Goal: Transaction & Acquisition: Purchase product/service

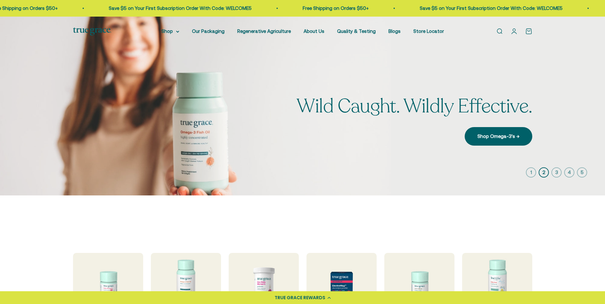
scroll to position [96, 0]
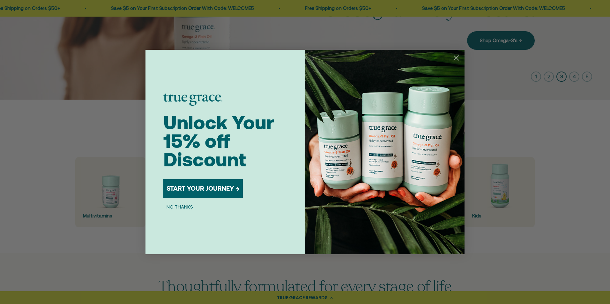
click at [455, 58] on circle "Close dialog" at bounding box center [456, 58] width 11 height 11
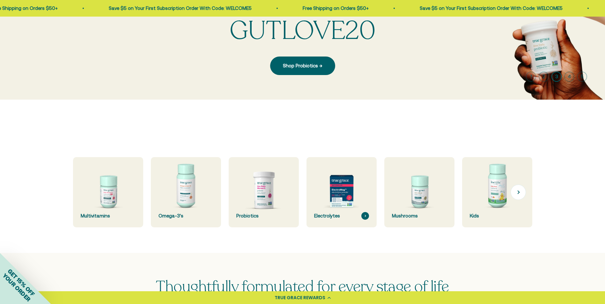
scroll to position [191, 0]
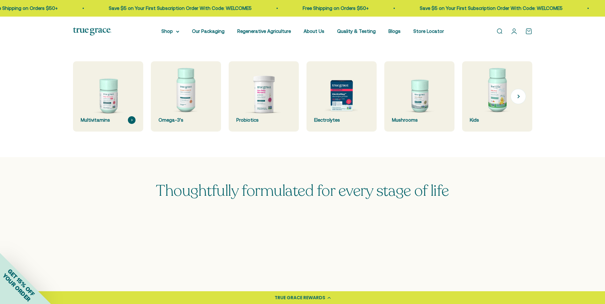
click at [80, 109] on img at bounding box center [108, 96] width 74 height 74
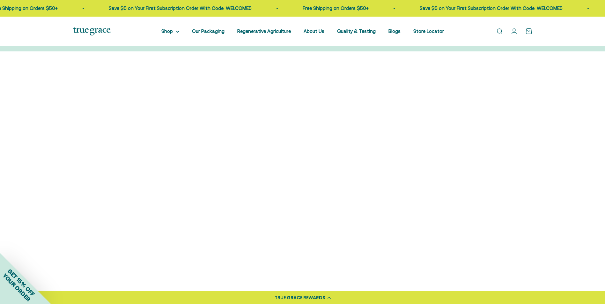
scroll to position [223, 0]
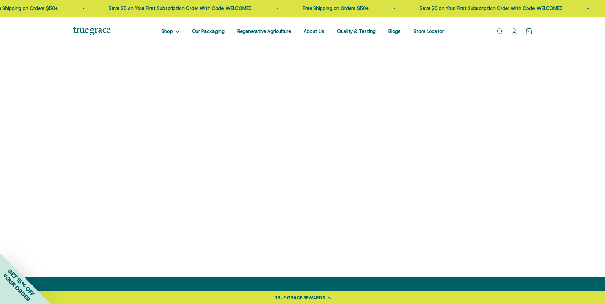
click at [132, 155] on img at bounding box center [127, 162] width 109 height 109
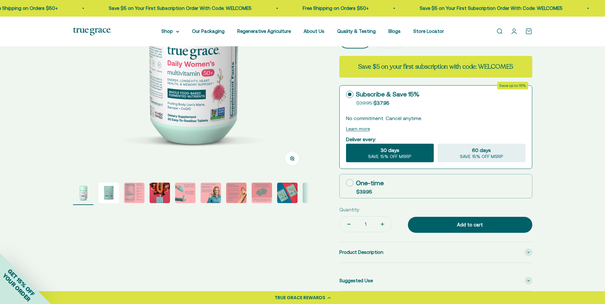
click at [134, 190] on img "Go to item 3" at bounding box center [134, 193] width 20 height 20
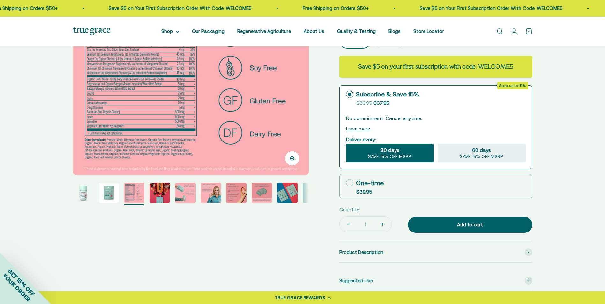
select select "3"
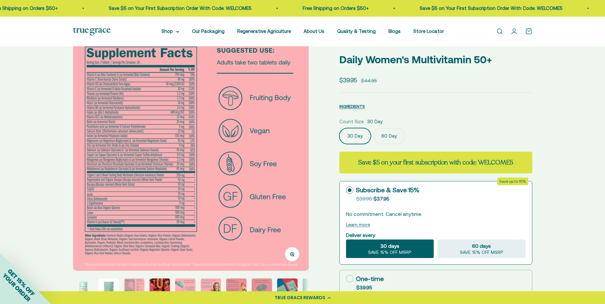
scroll to position [0, 0]
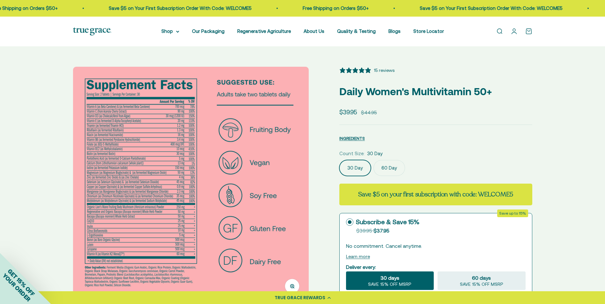
click at [295, 286] on button "Zoom" at bounding box center [292, 286] width 14 height 14
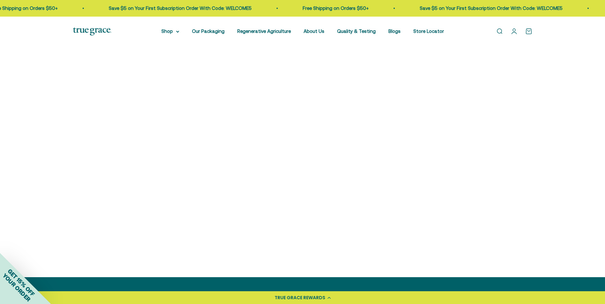
click at [489, 182] on img at bounding box center [477, 162] width 109 height 109
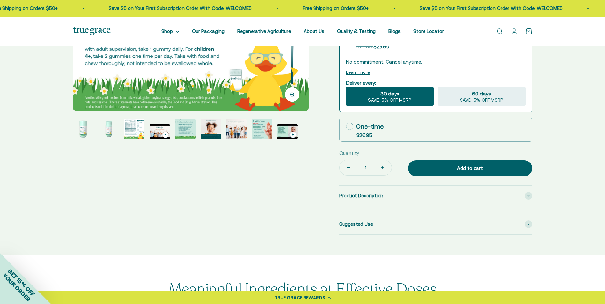
select select "3"
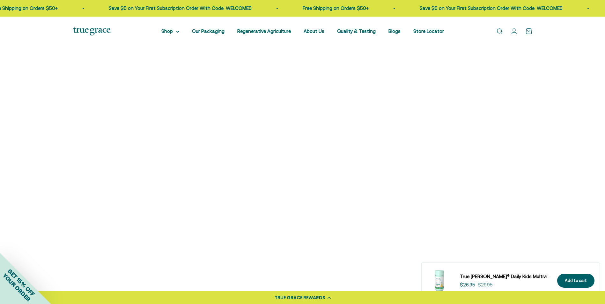
scroll to position [862, 0]
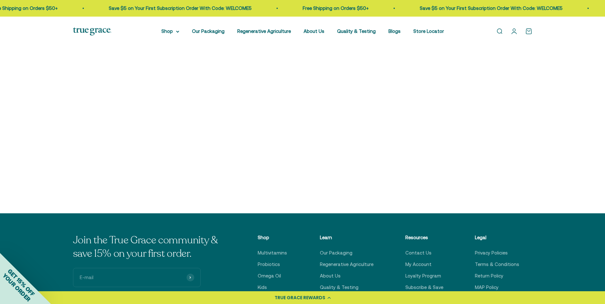
scroll to position [447, 0]
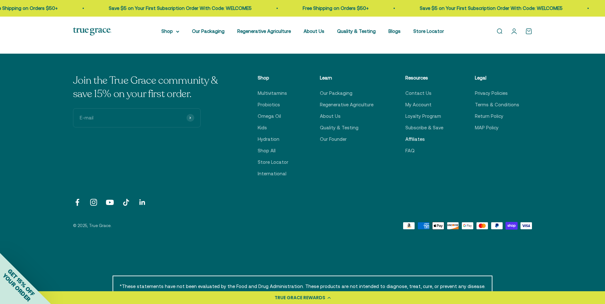
click at [415, 140] on link "Affiliates" at bounding box center [415, 139] width 19 height 8
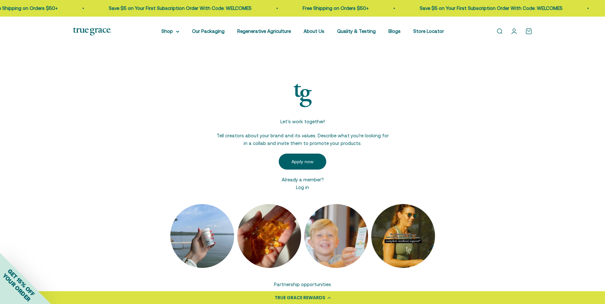
scroll to position [32, 0]
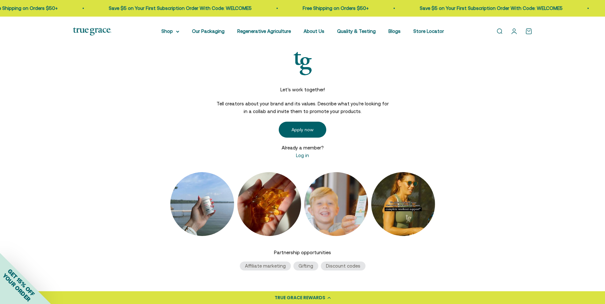
click at [281, 268] on li "Affiliate marketing" at bounding box center [265, 265] width 51 height 9
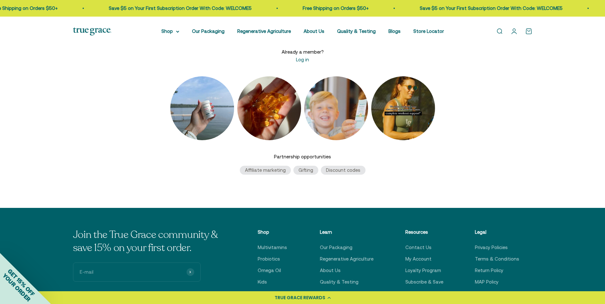
scroll to position [223, 0]
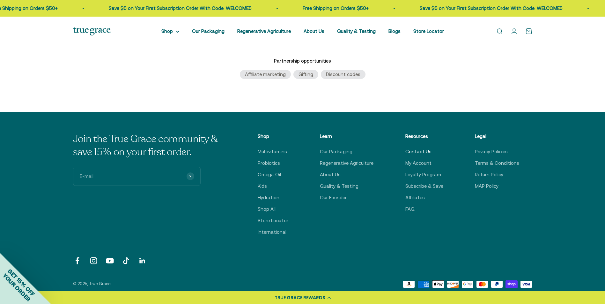
click at [411, 151] on link "Contact Us" at bounding box center [419, 152] width 26 height 8
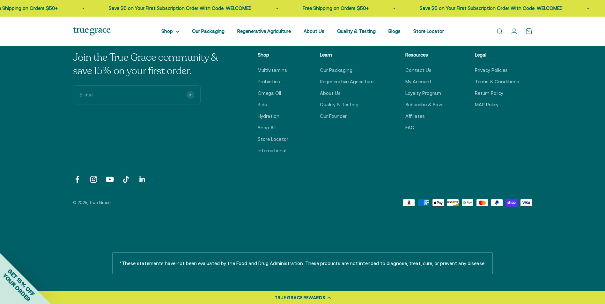
scroll to position [255, 0]
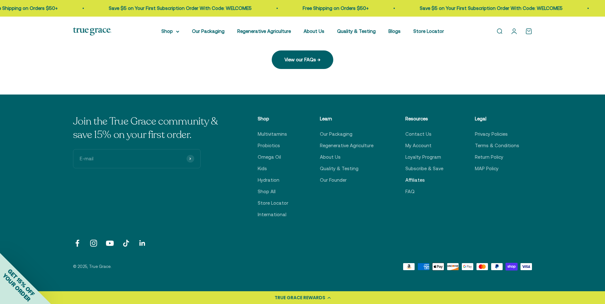
click at [418, 180] on link "Affiliates" at bounding box center [415, 180] width 19 height 8
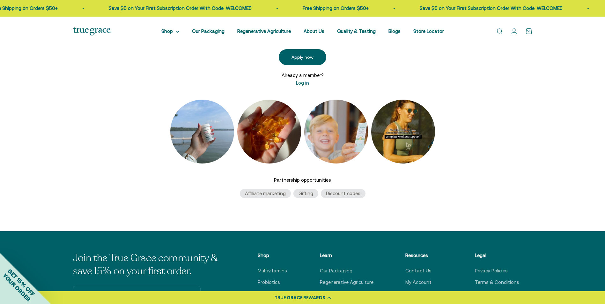
scroll to position [9, 0]
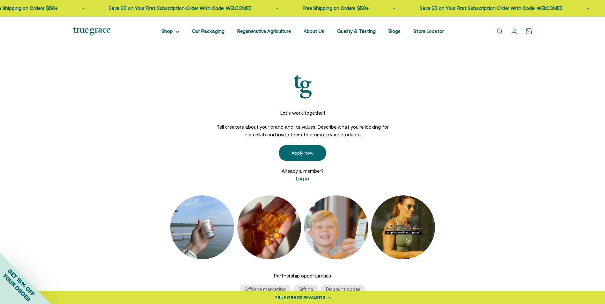
click at [318, 149] on link "Apply now" at bounding box center [303, 153] width 48 height 16
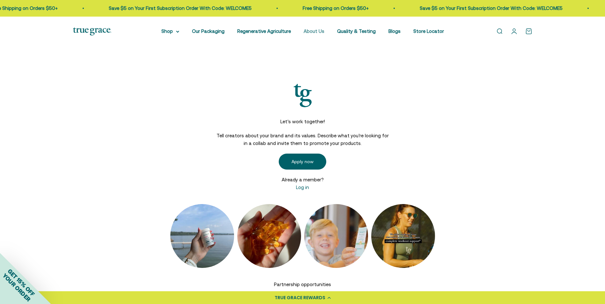
click at [312, 33] on link "About Us" at bounding box center [314, 30] width 21 height 5
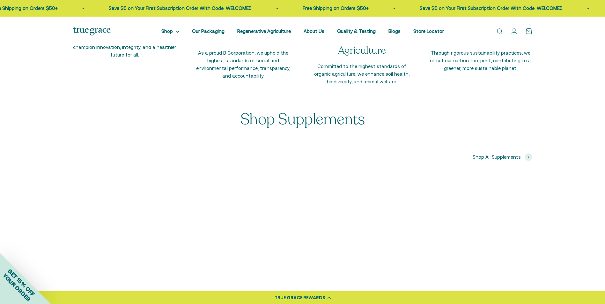
scroll to position [1213, 0]
